Goal: Information Seeking & Learning: Check status

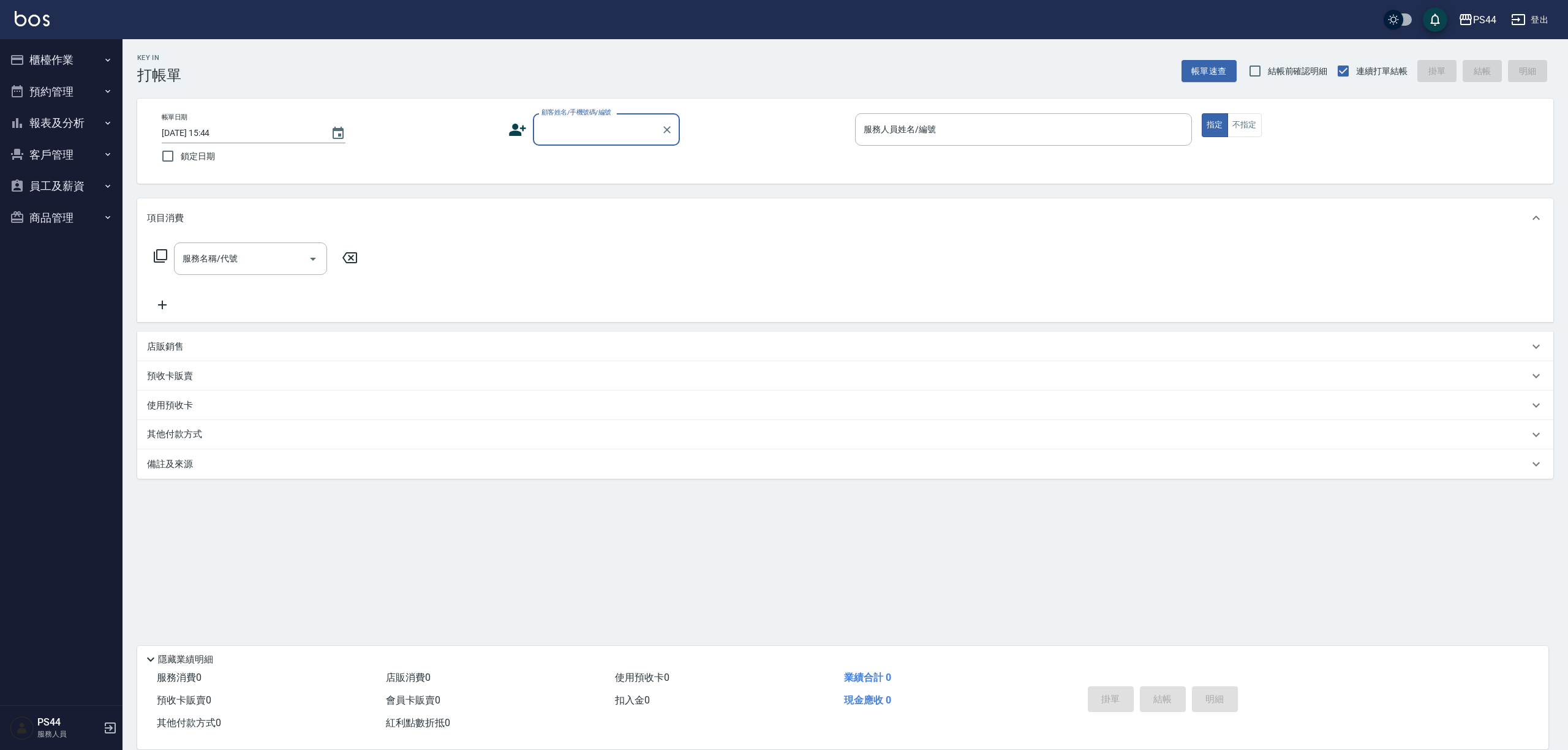
click at [49, 153] on button "客戶管理" at bounding box center [61, 155] width 113 height 32
click at [31, 274] on button "員工及薪資" at bounding box center [61, 280] width 113 height 32
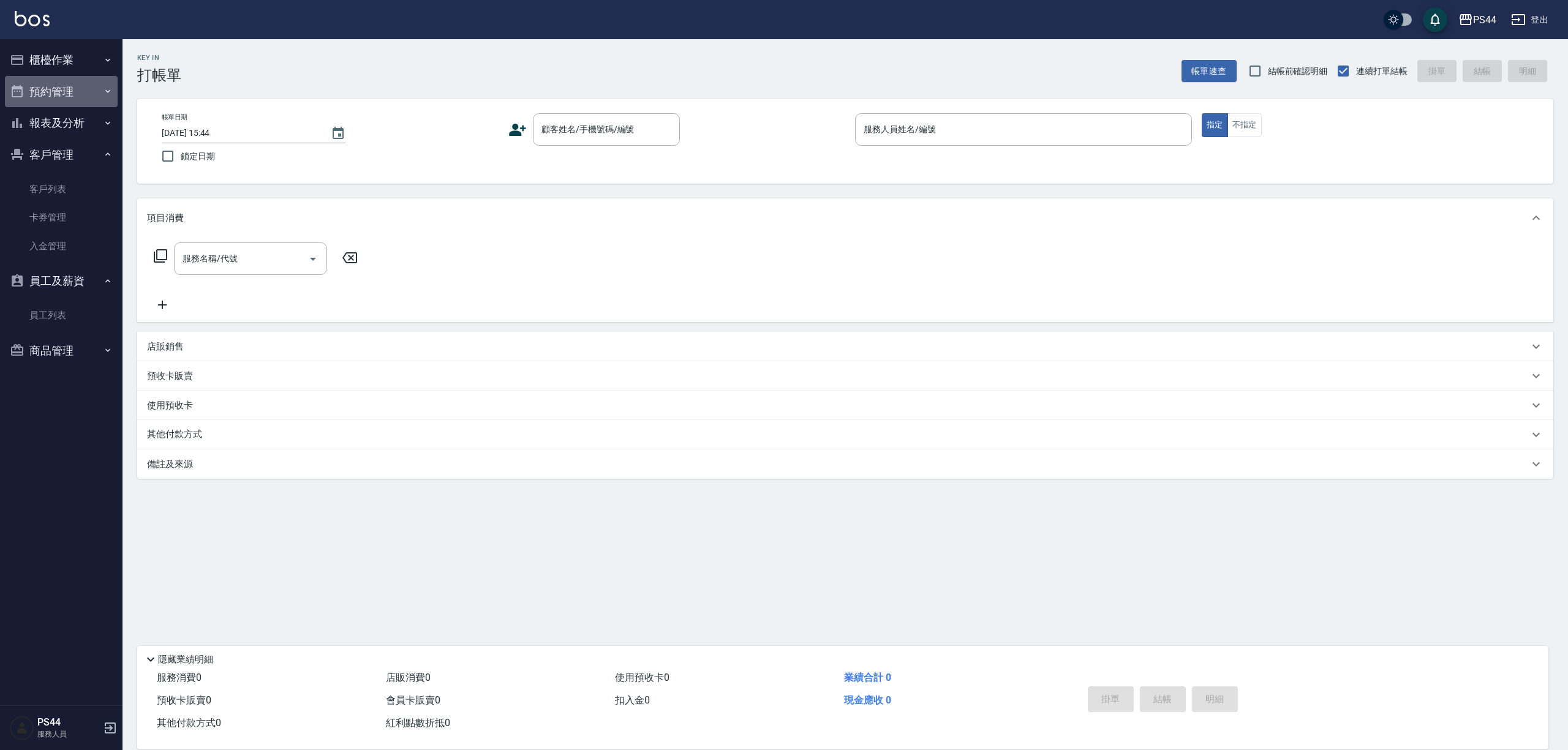
click at [81, 81] on button "預約管理" at bounding box center [61, 91] width 113 height 32
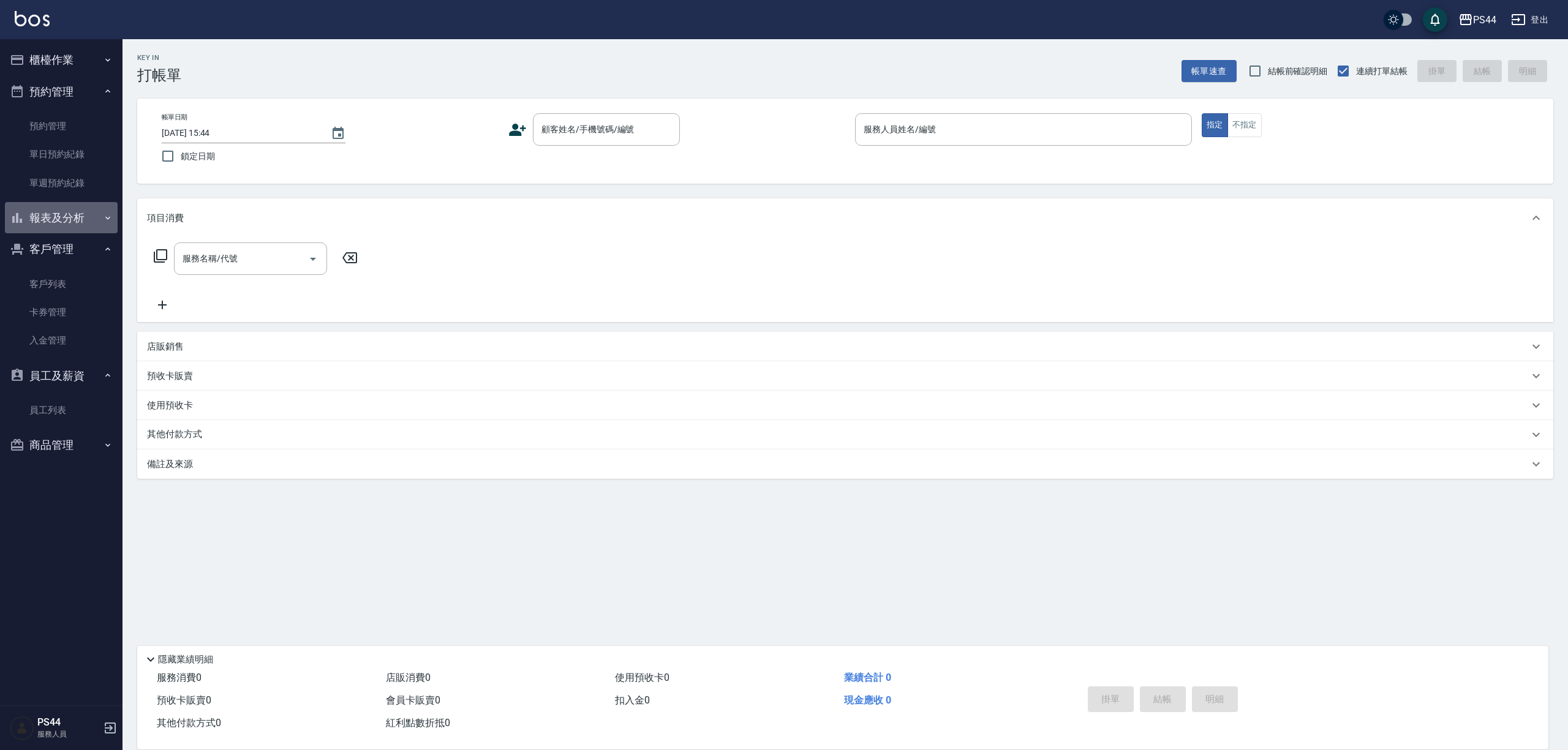
click at [72, 216] on button "報表及分析" at bounding box center [61, 218] width 113 height 32
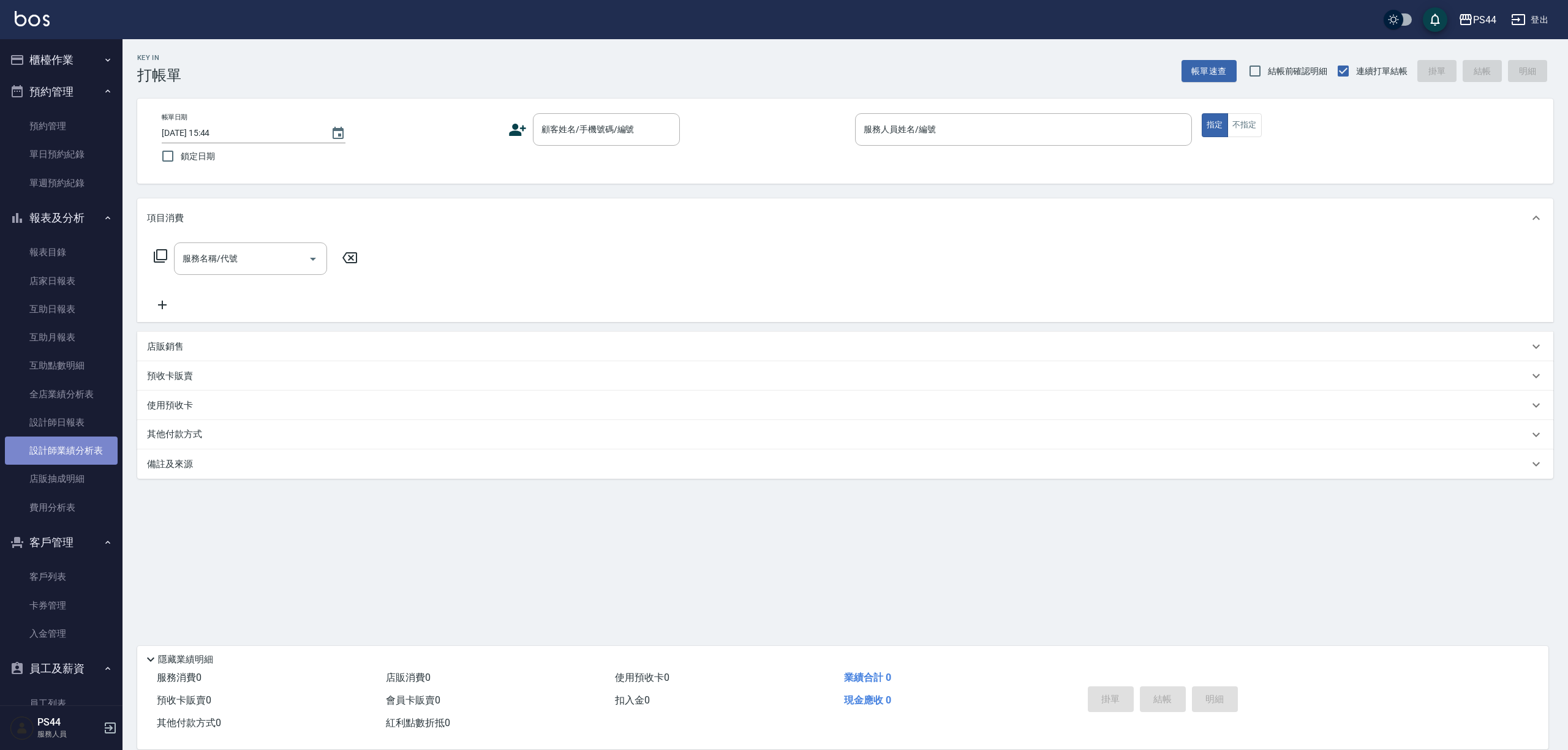
click at [81, 449] on link "設計師業績分析表" at bounding box center [61, 451] width 113 height 28
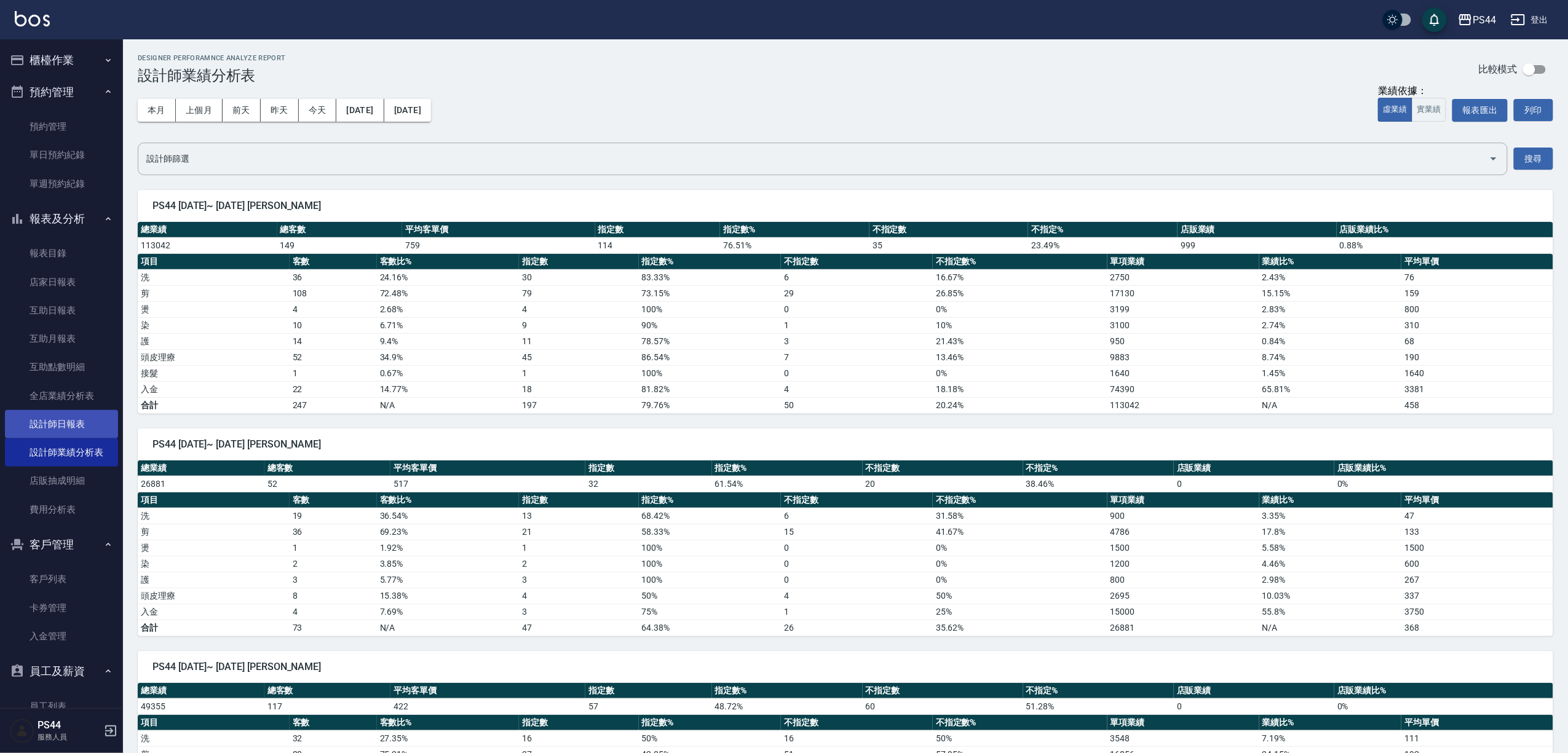
click at [72, 426] on link "設計師日報表" at bounding box center [61, 424] width 113 height 28
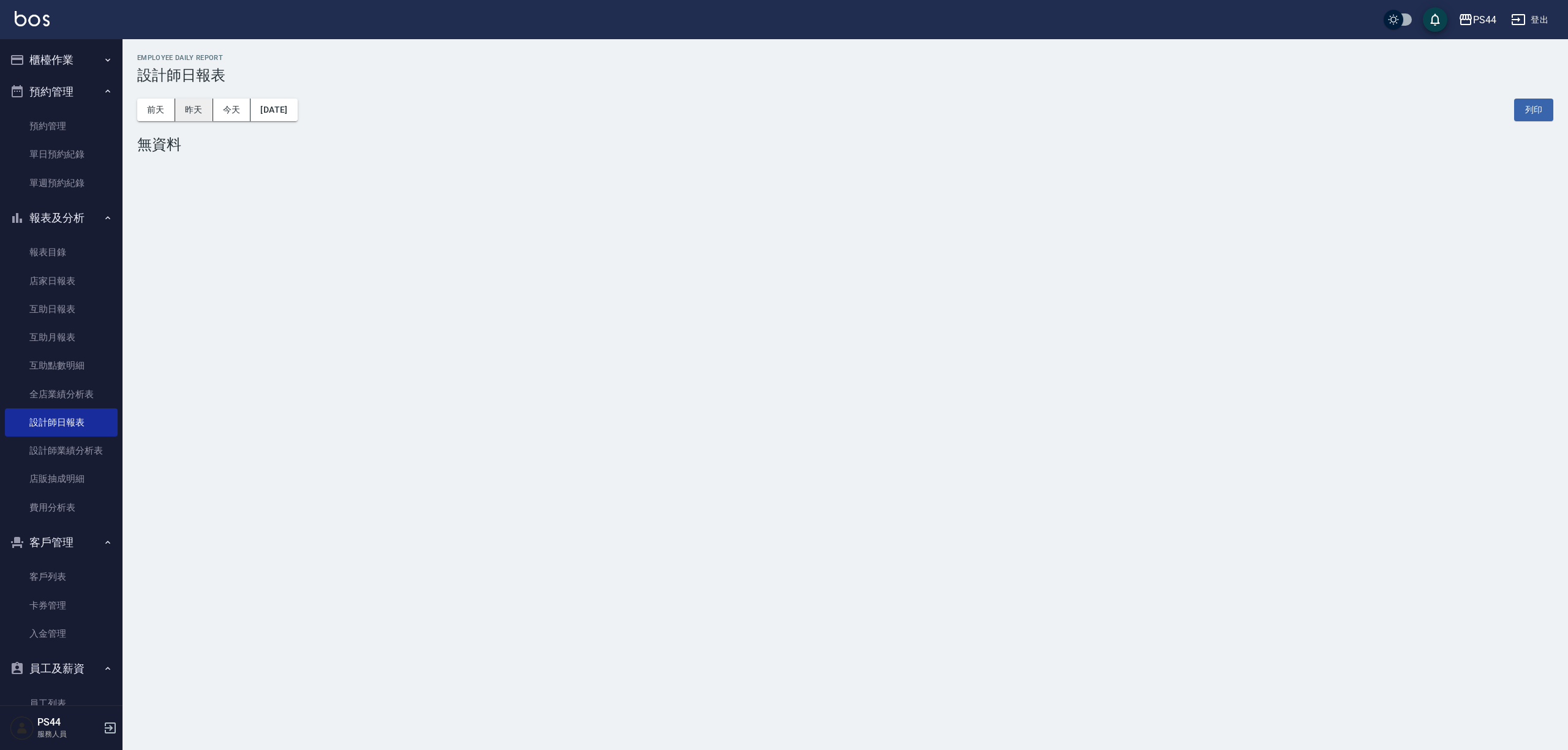
click at [202, 100] on button "昨天" at bounding box center [194, 110] width 38 height 23
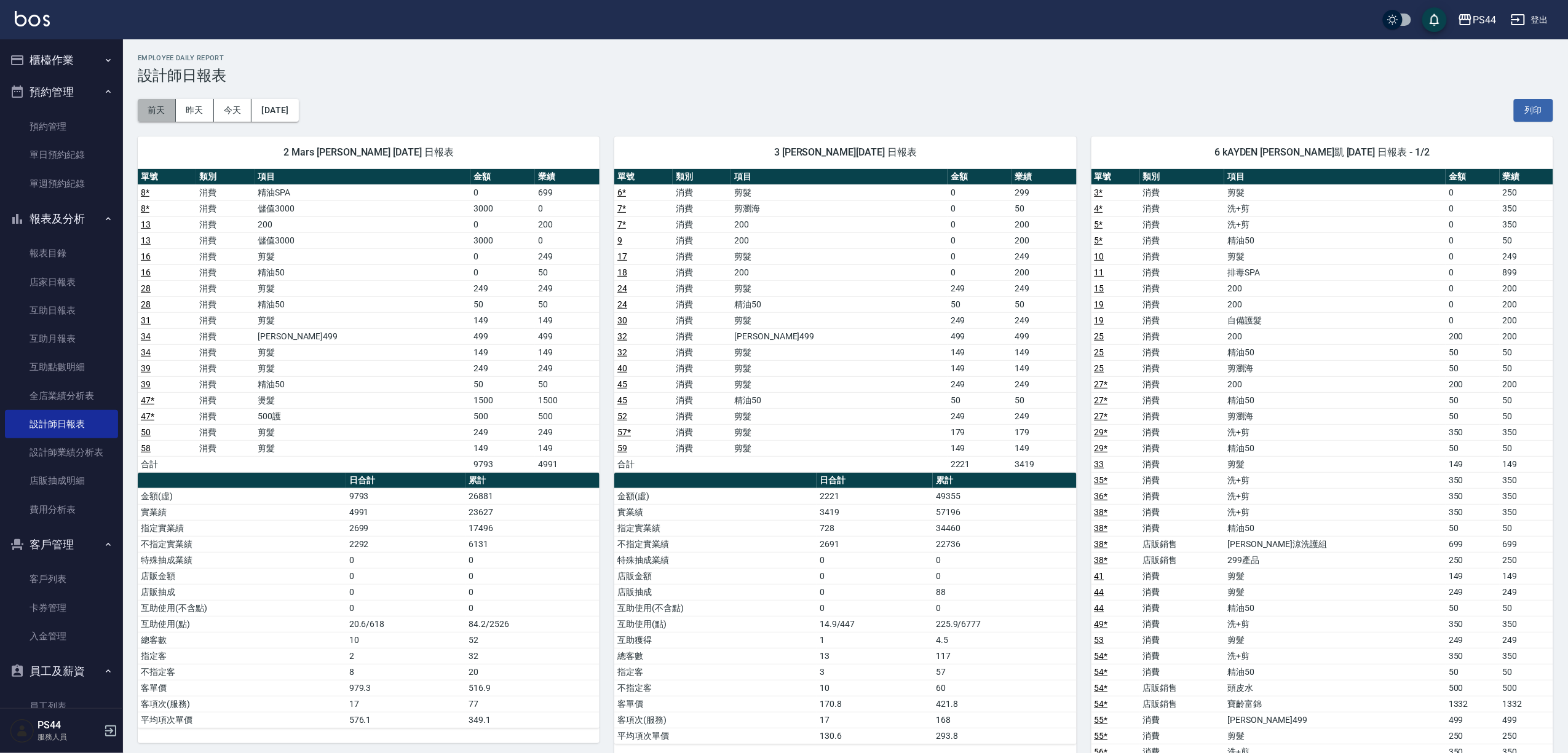
click at [153, 114] on button "前天" at bounding box center [157, 111] width 38 height 23
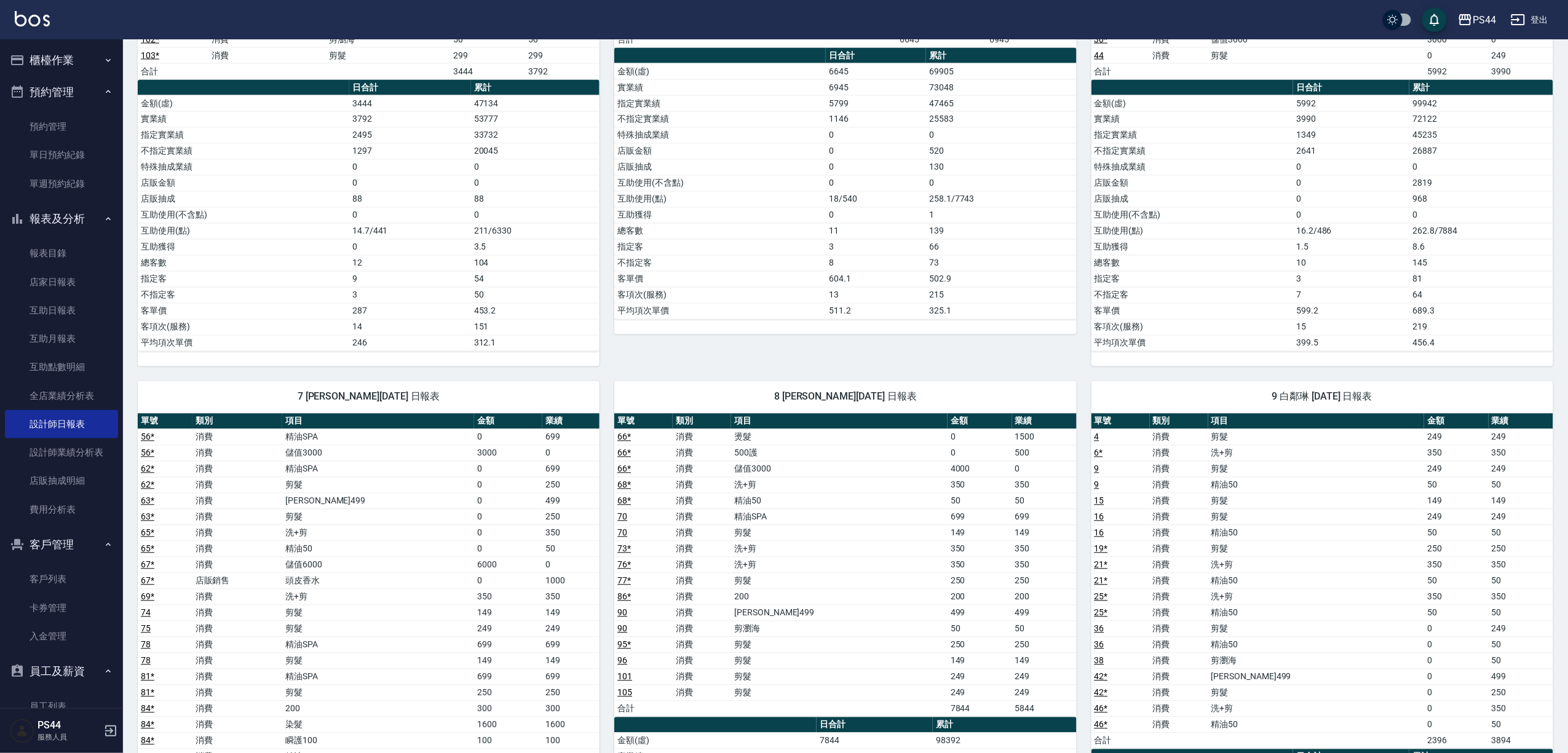
scroll to position [1393, 0]
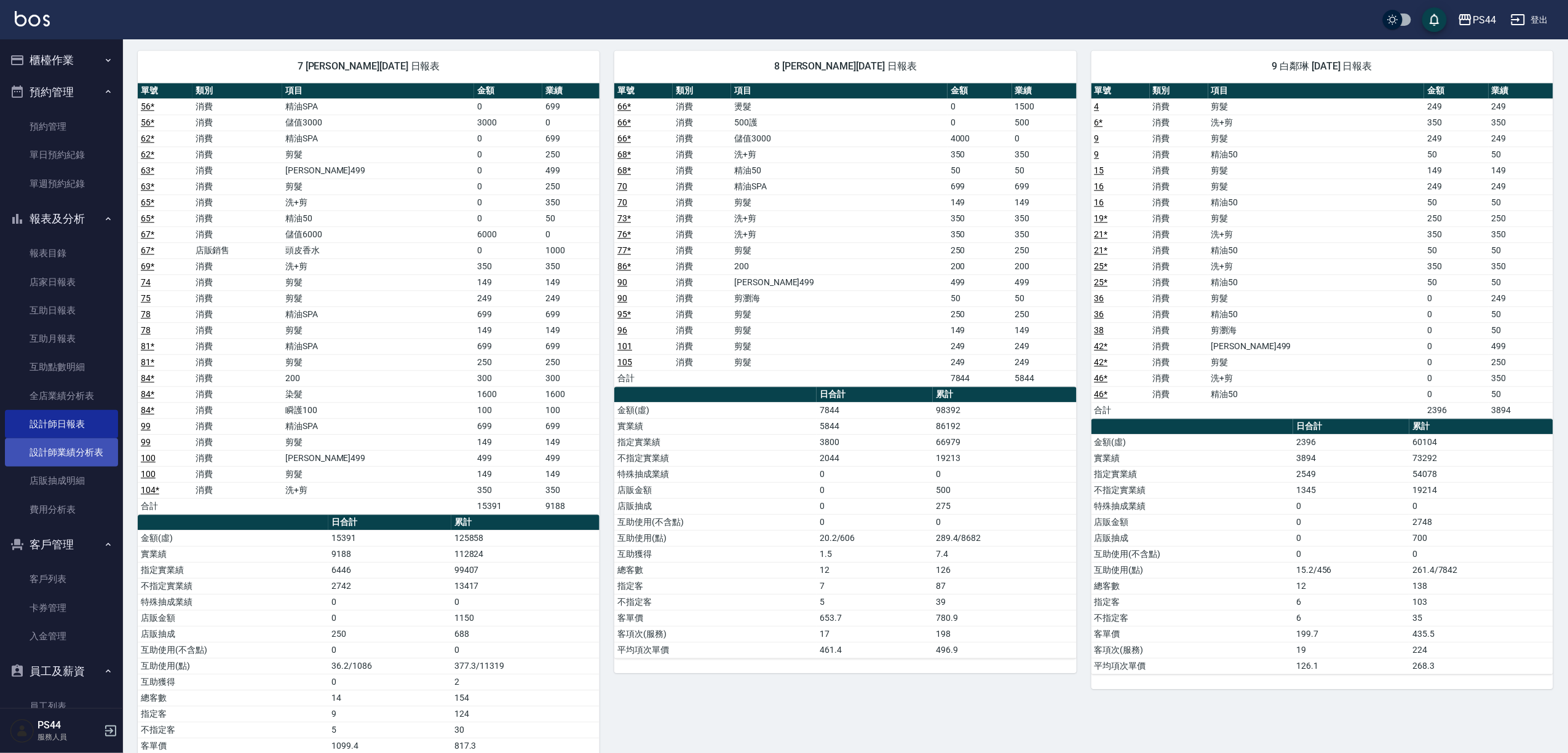
click at [80, 446] on link "設計師業績分析表" at bounding box center [61, 453] width 113 height 28
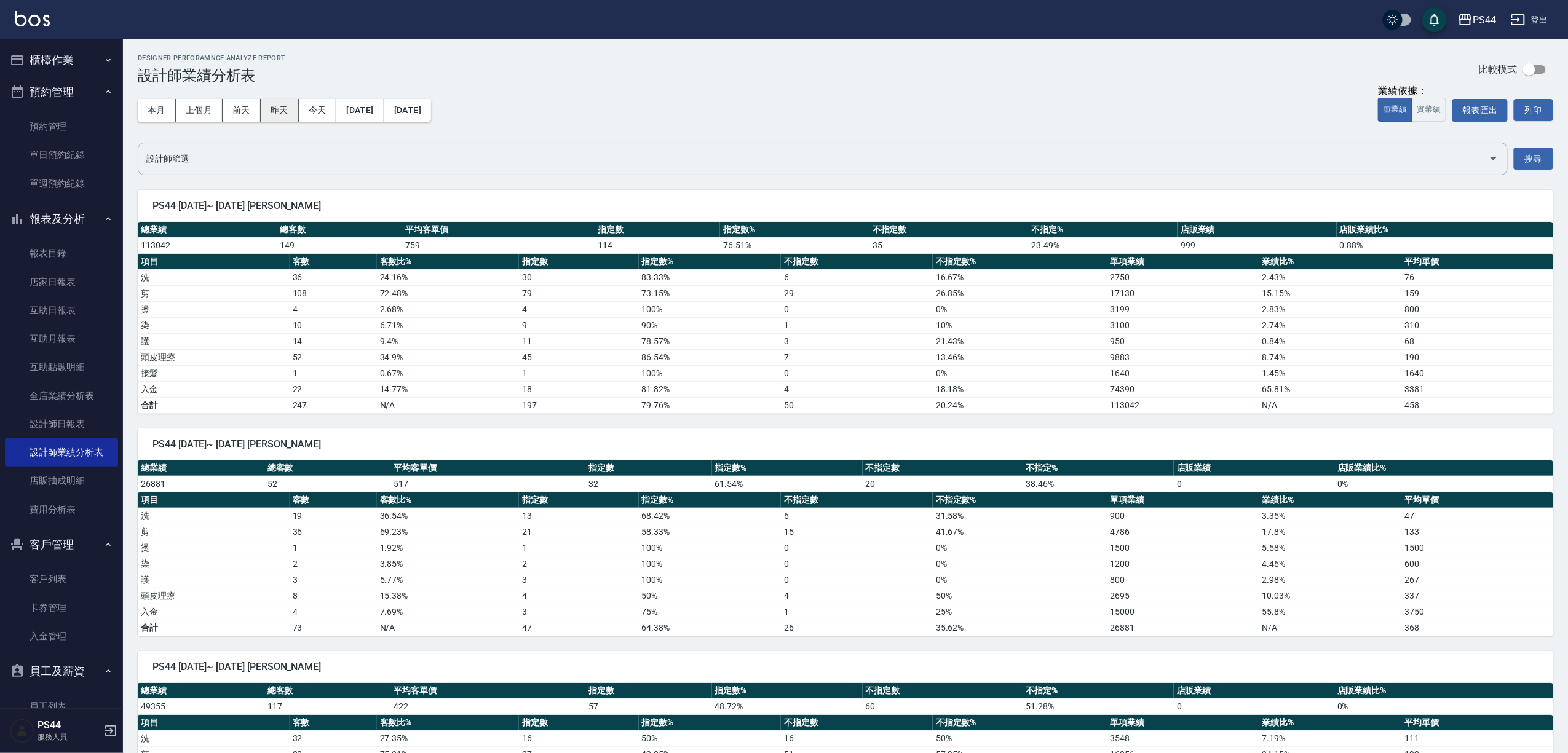
click at [272, 107] on button "昨天" at bounding box center [279, 111] width 38 height 23
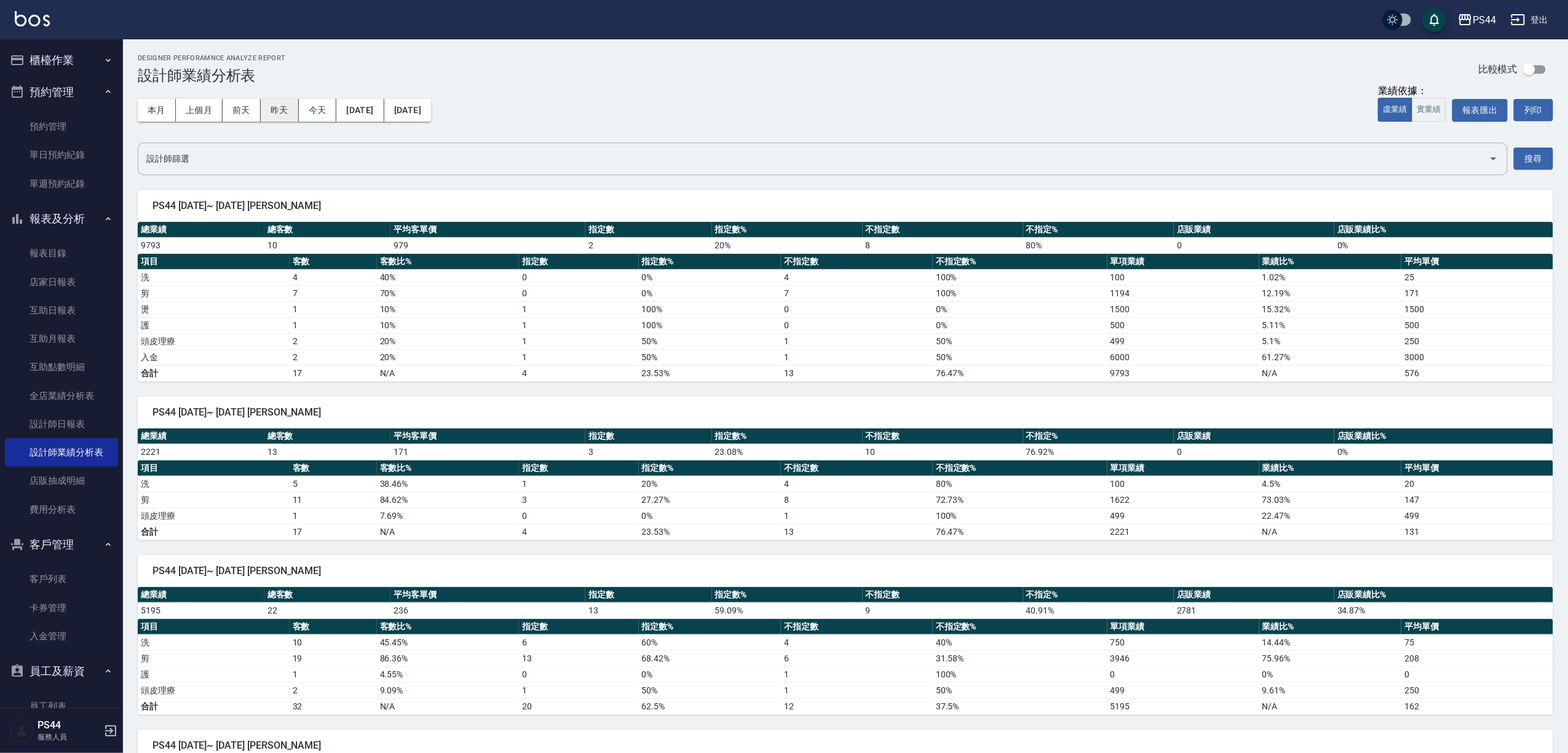
click at [268, 106] on button "昨天" at bounding box center [279, 111] width 38 height 23
click at [1378, 114] on button "虛業績" at bounding box center [1395, 110] width 34 height 24
click at [1417, 119] on button "實業績" at bounding box center [1429, 110] width 34 height 24
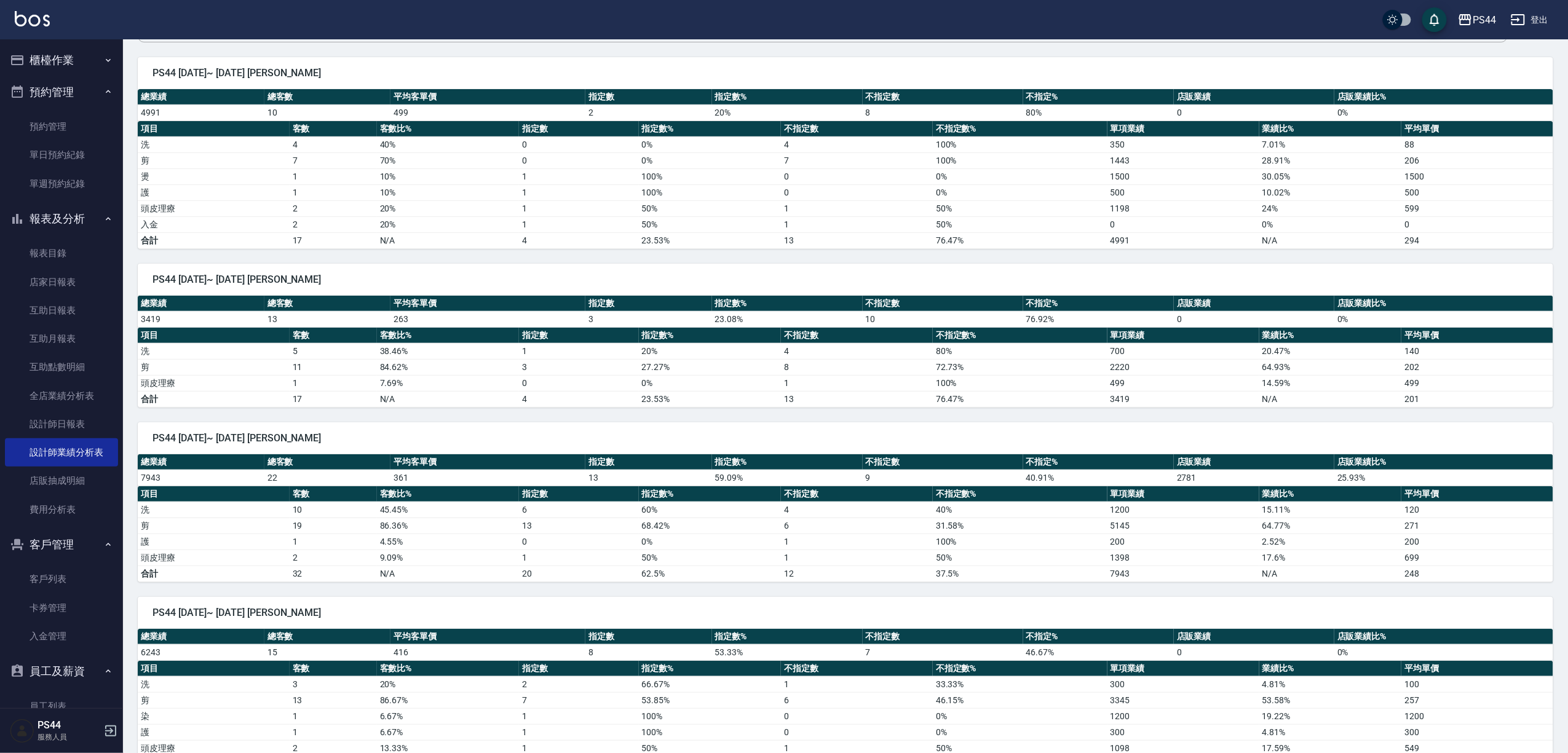
scroll to position [190, 0]
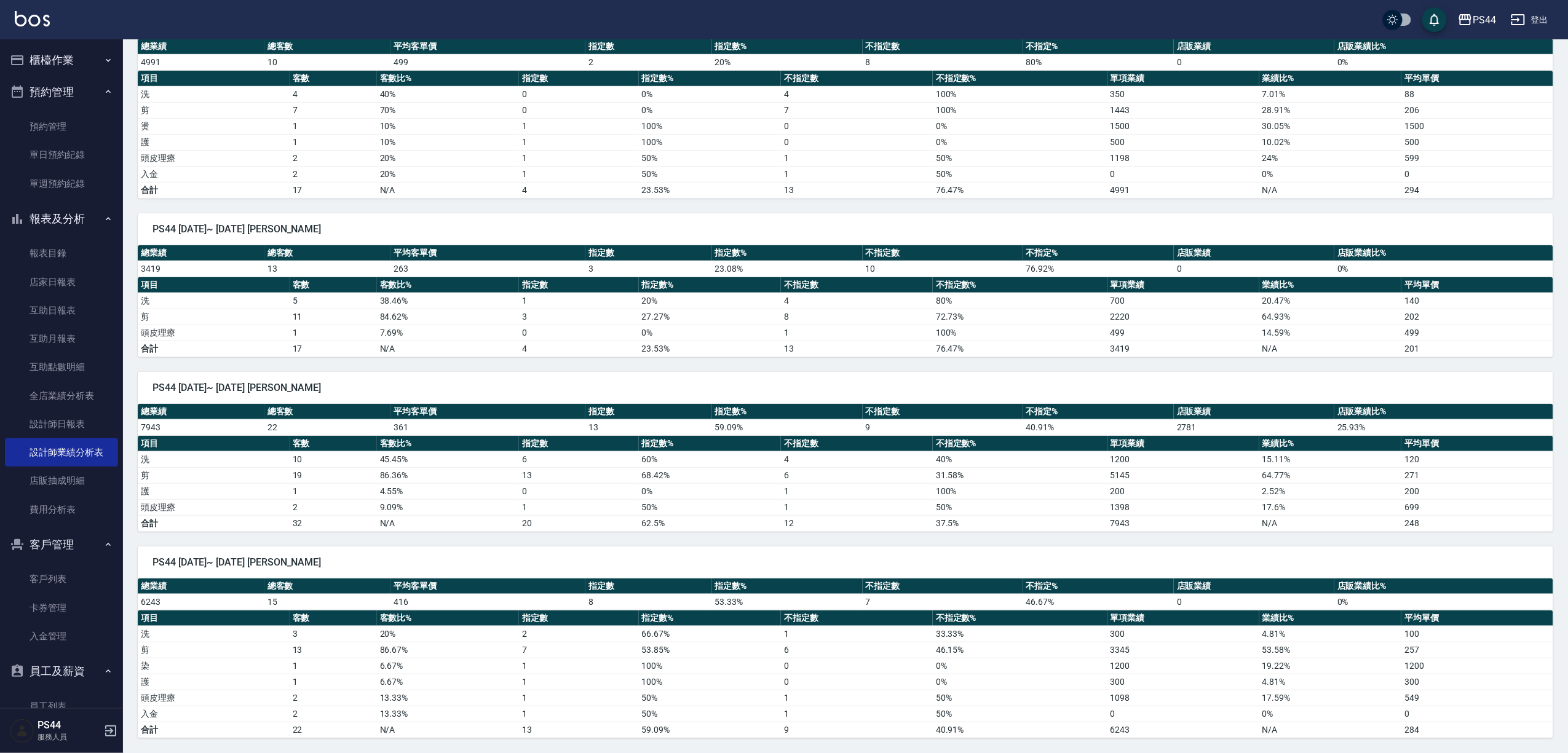
type button "TRUTH"
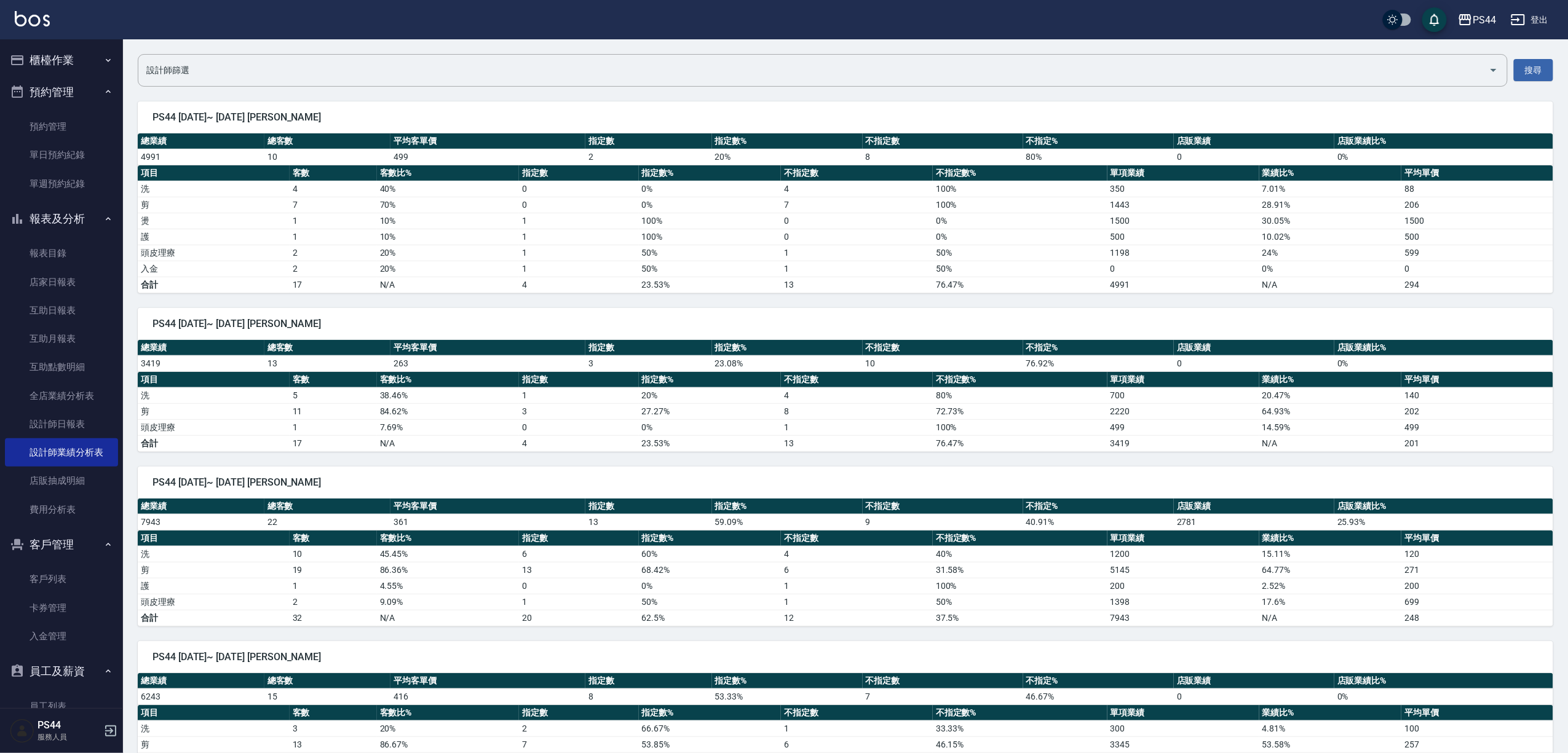
scroll to position [0, 0]
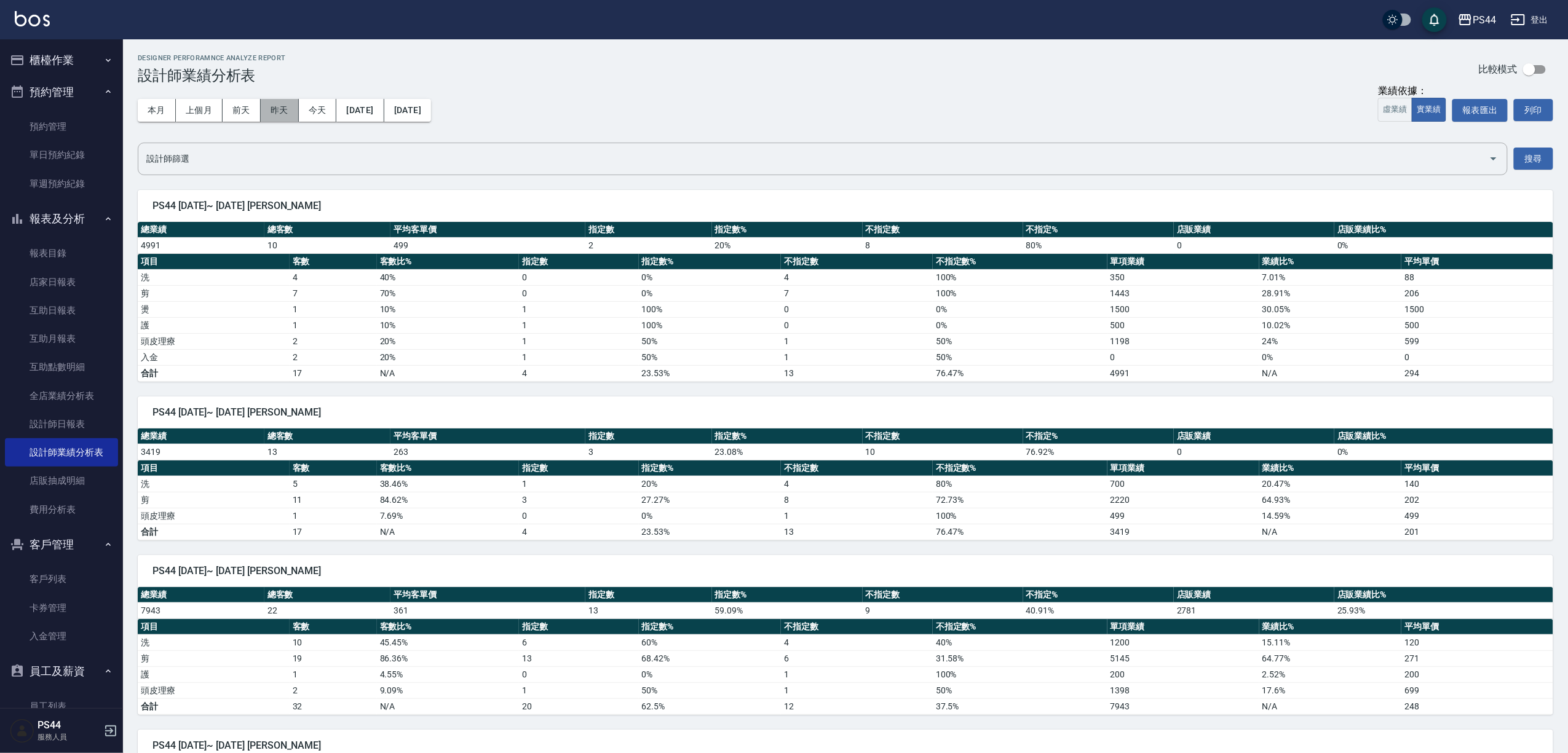
click at [279, 107] on button "昨天" at bounding box center [279, 111] width 38 height 23
click at [234, 108] on button "前天" at bounding box center [242, 111] width 38 height 23
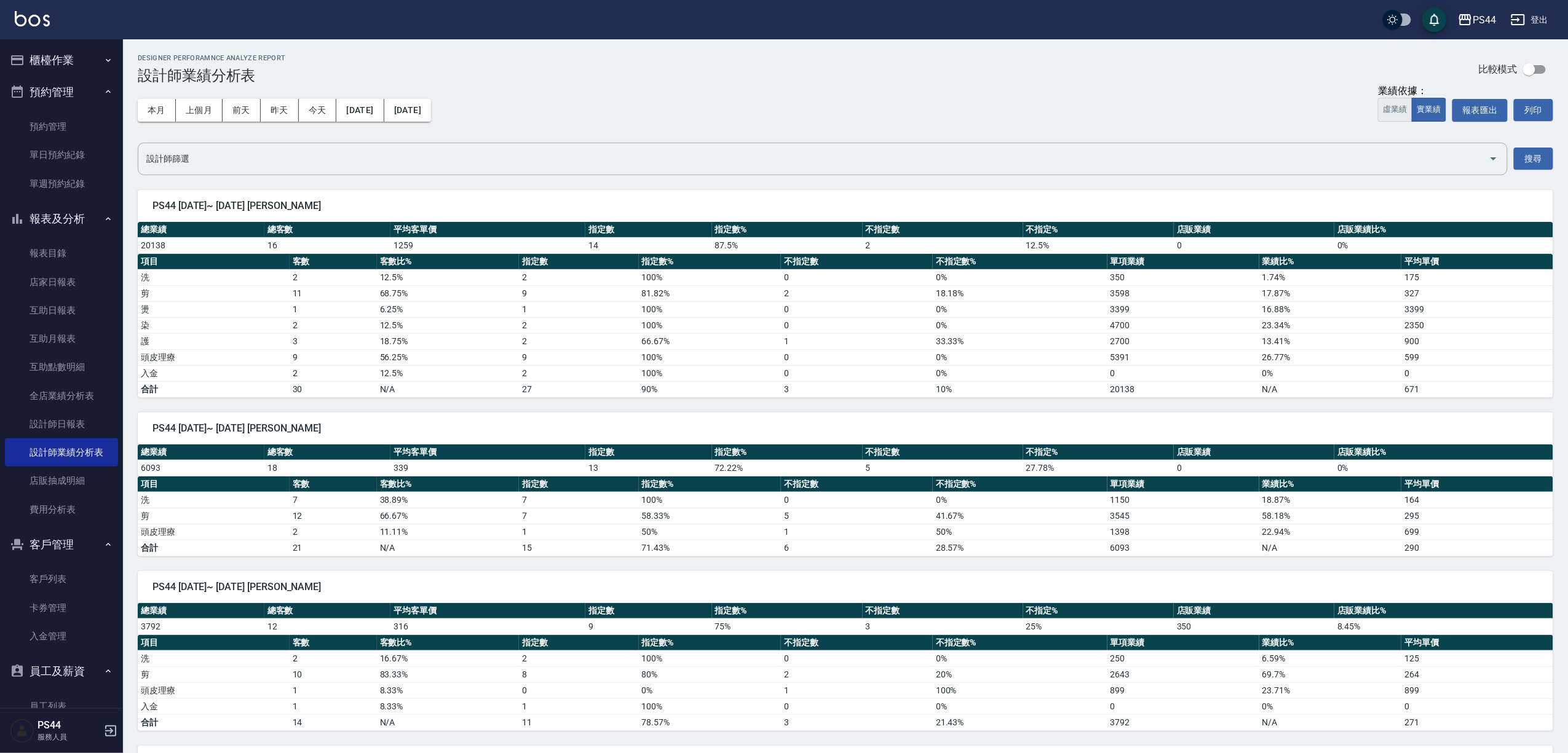
click at [1390, 107] on button "虛業績" at bounding box center [1395, 110] width 34 height 24
click at [1412, 112] on button "實業績" at bounding box center [1429, 110] width 34 height 24
click at [61, 285] on link "店家日報表" at bounding box center [61, 282] width 113 height 28
